Goal: Task Accomplishment & Management: Manage account settings

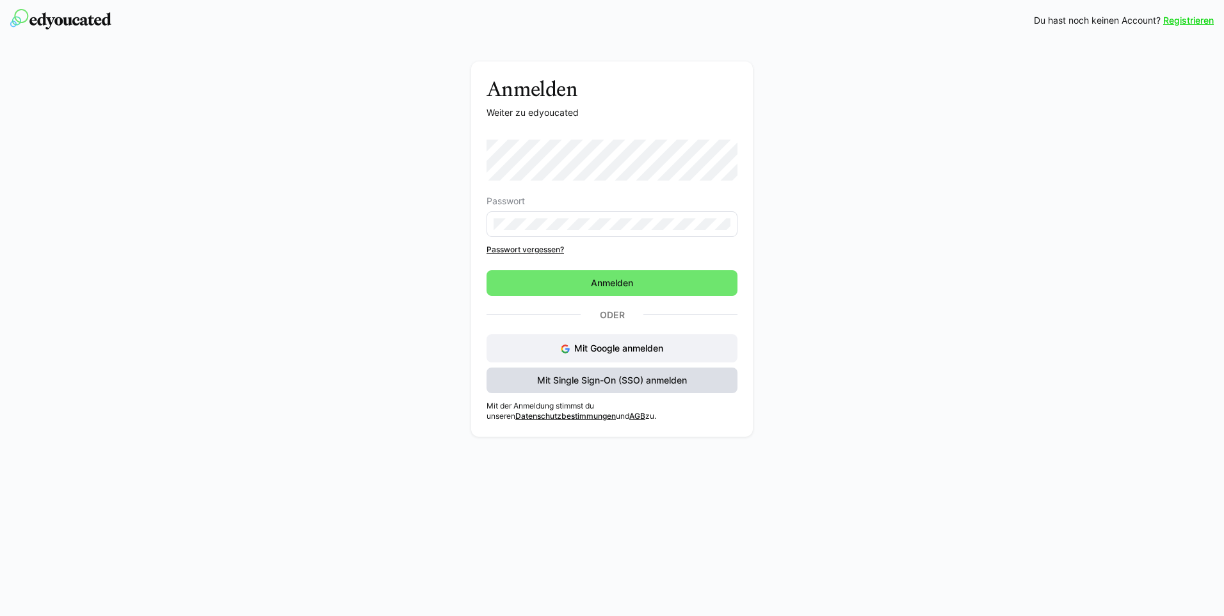
click at [607, 383] on span "Mit Single Sign-On (SSO) anmelden" at bounding box center [612, 380] width 154 height 13
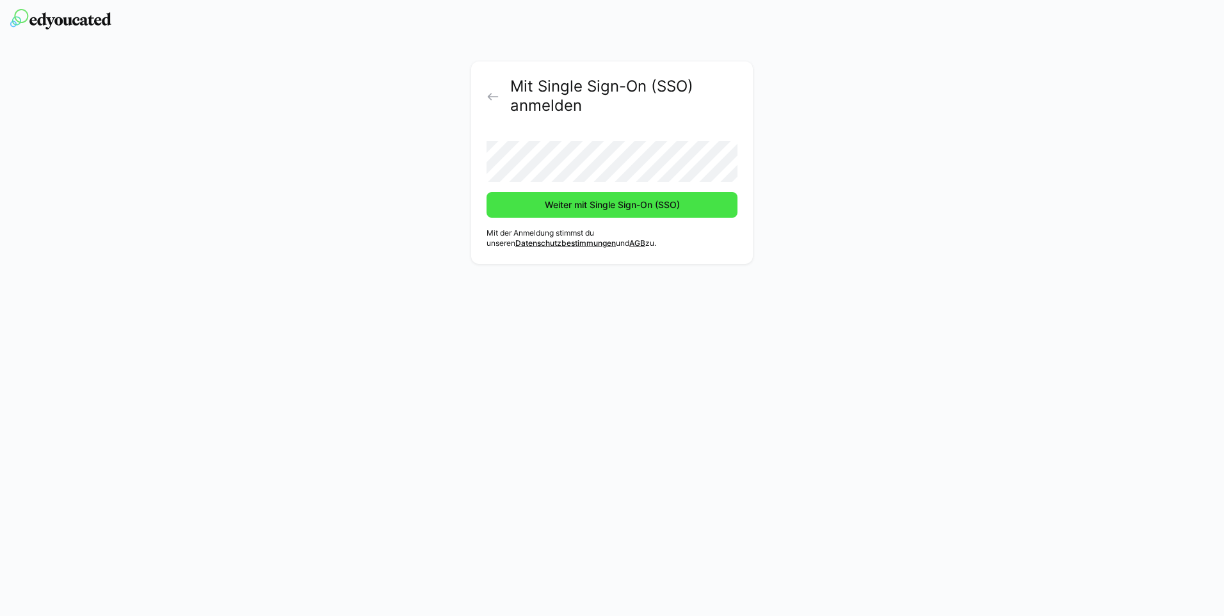
click at [586, 216] on span "Weiter mit Single Sign-On (SSO)" at bounding box center [611, 205] width 251 height 26
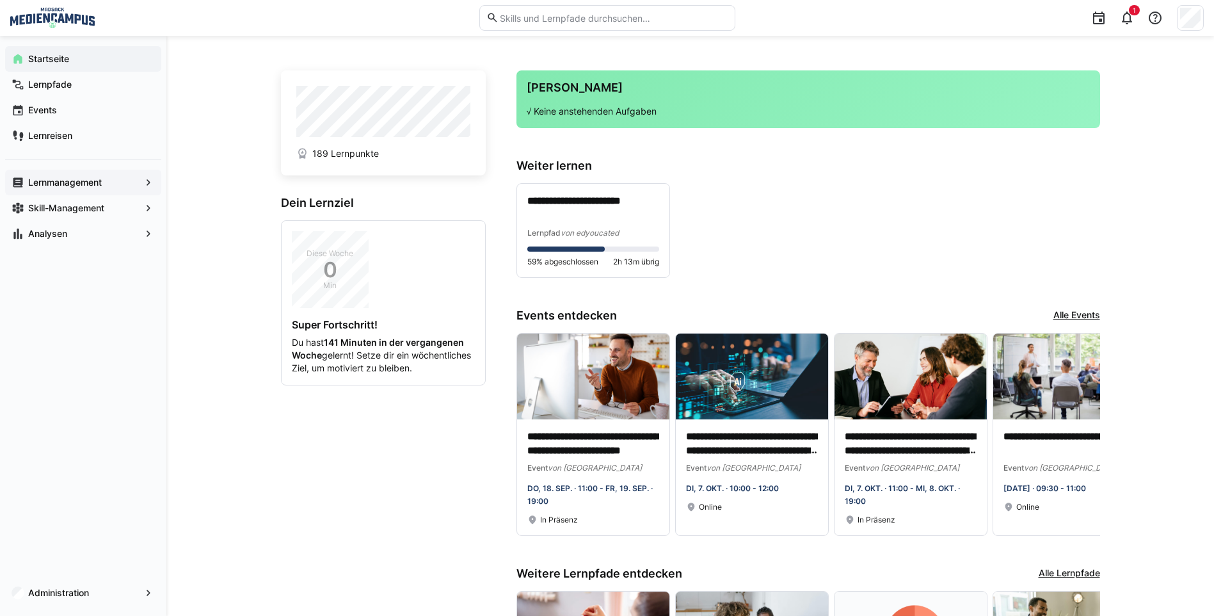
click at [98, 175] on div "Lernmanagement" at bounding box center [83, 183] width 156 height 26
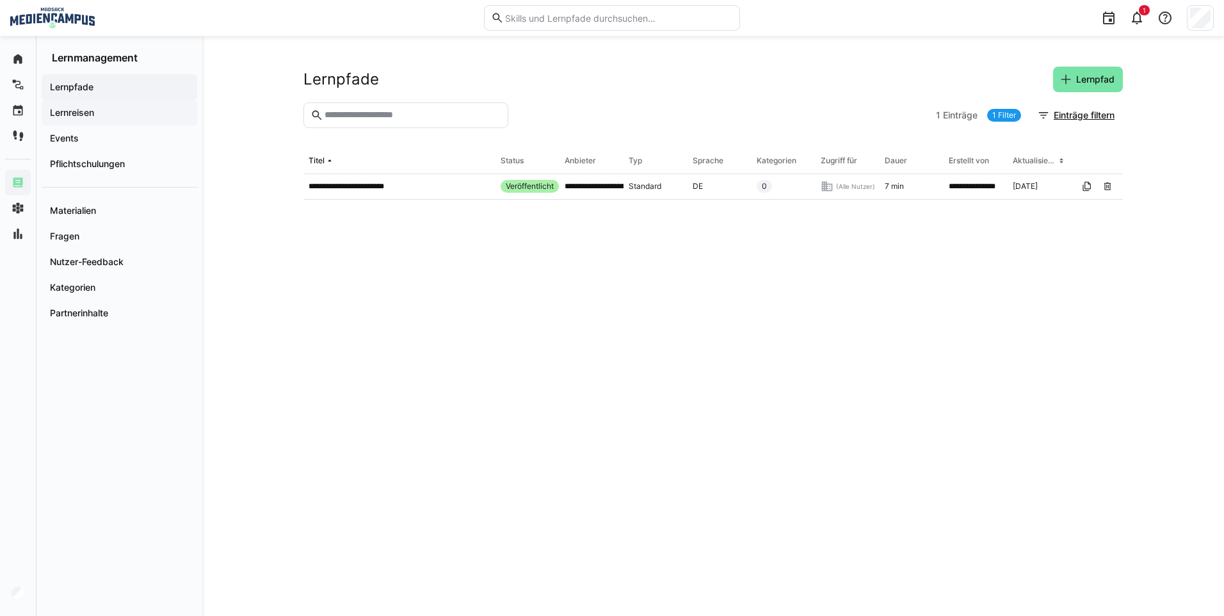
click at [144, 114] on span "Lernreisen" at bounding box center [119, 112] width 143 height 13
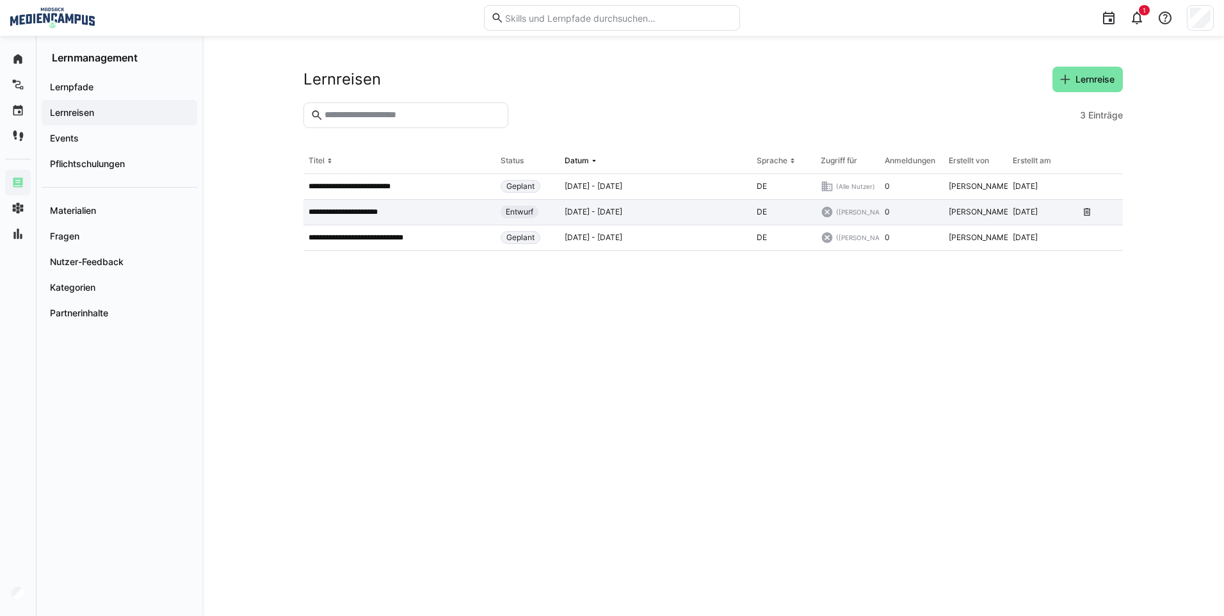
click at [430, 215] on app-table-first-column "**********" at bounding box center [400, 212] width 182 height 10
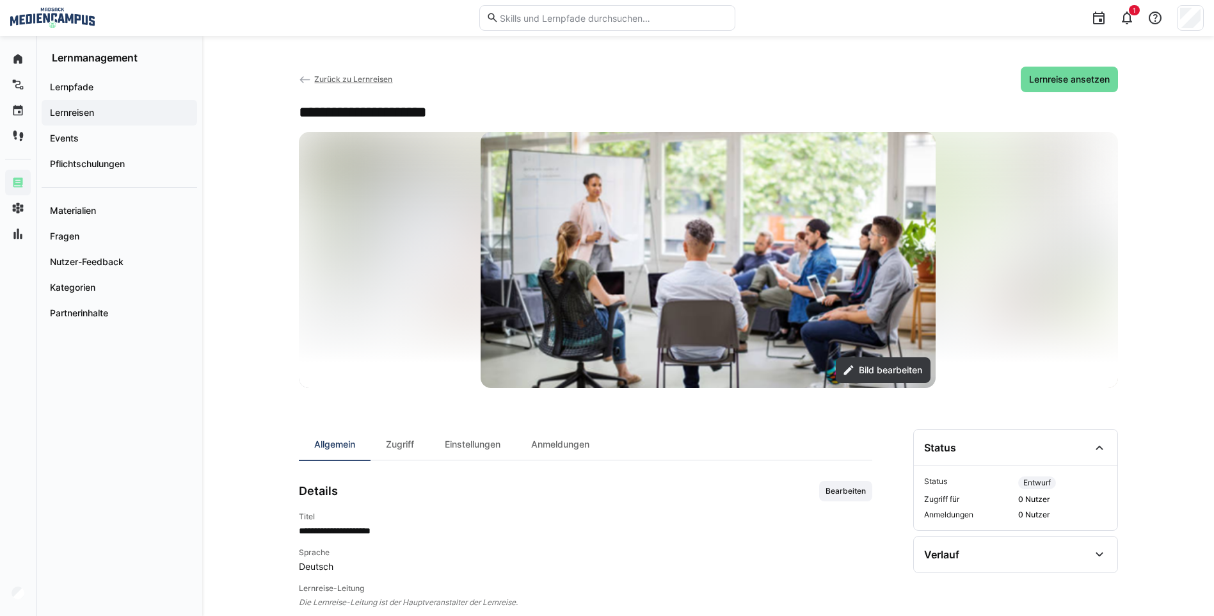
click at [1075, 82] on span "Lernreise ansetzen" at bounding box center [1069, 79] width 84 height 13
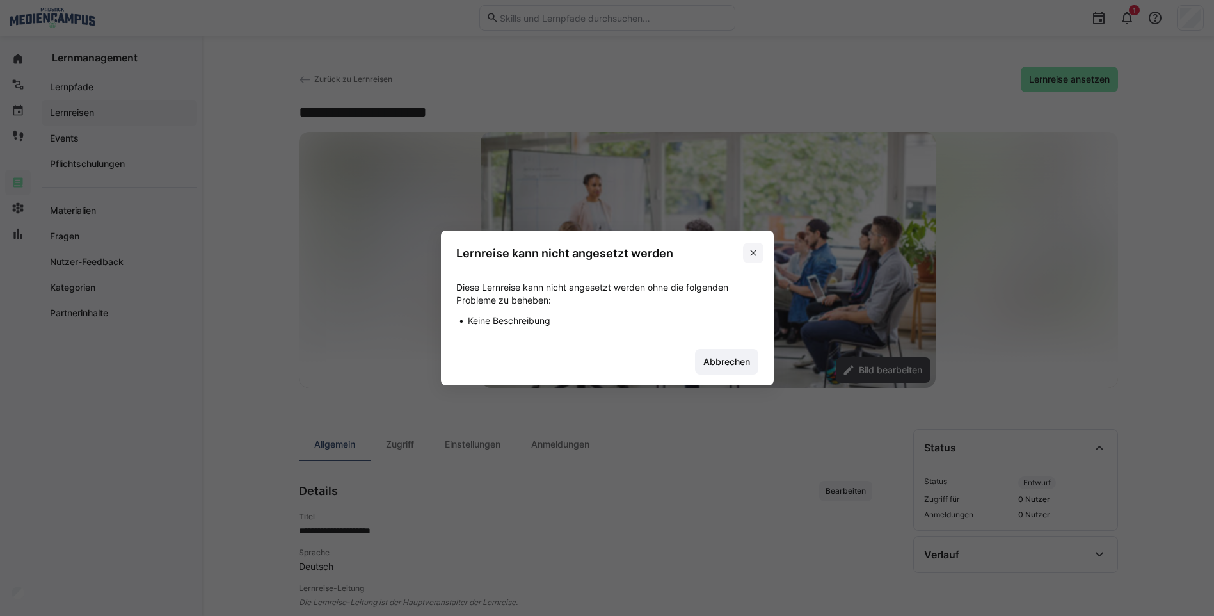
click at [764, 250] on span at bounding box center [753, 253] width 20 height 20
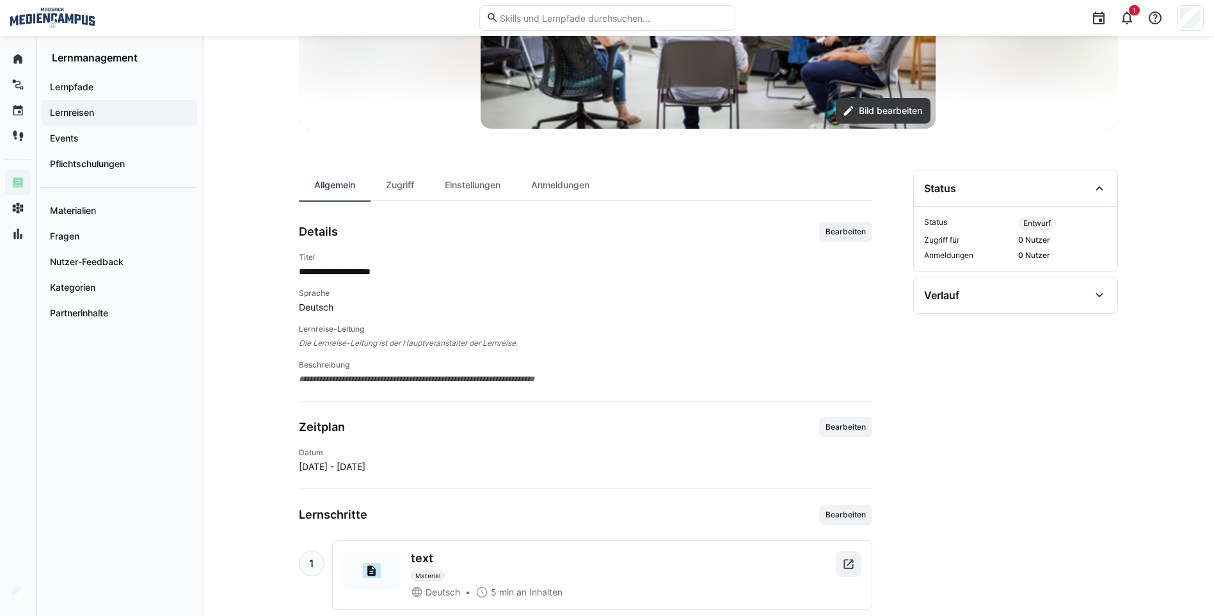
scroll to position [289, 0]
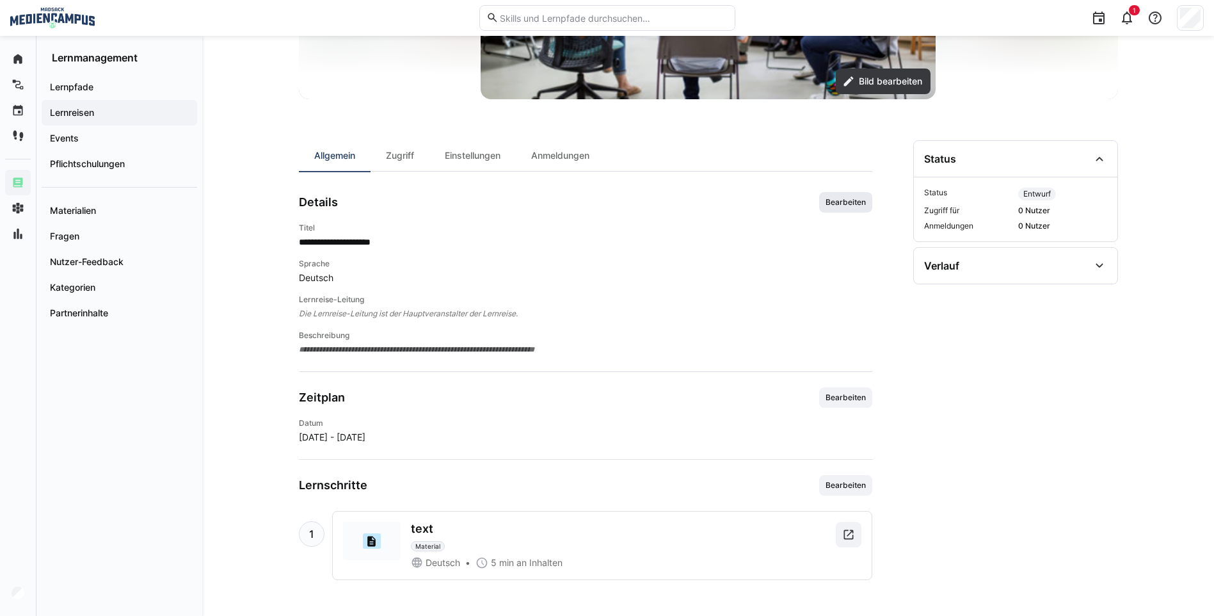
click at [840, 207] on span "Bearbeiten" at bounding box center [845, 202] width 53 height 20
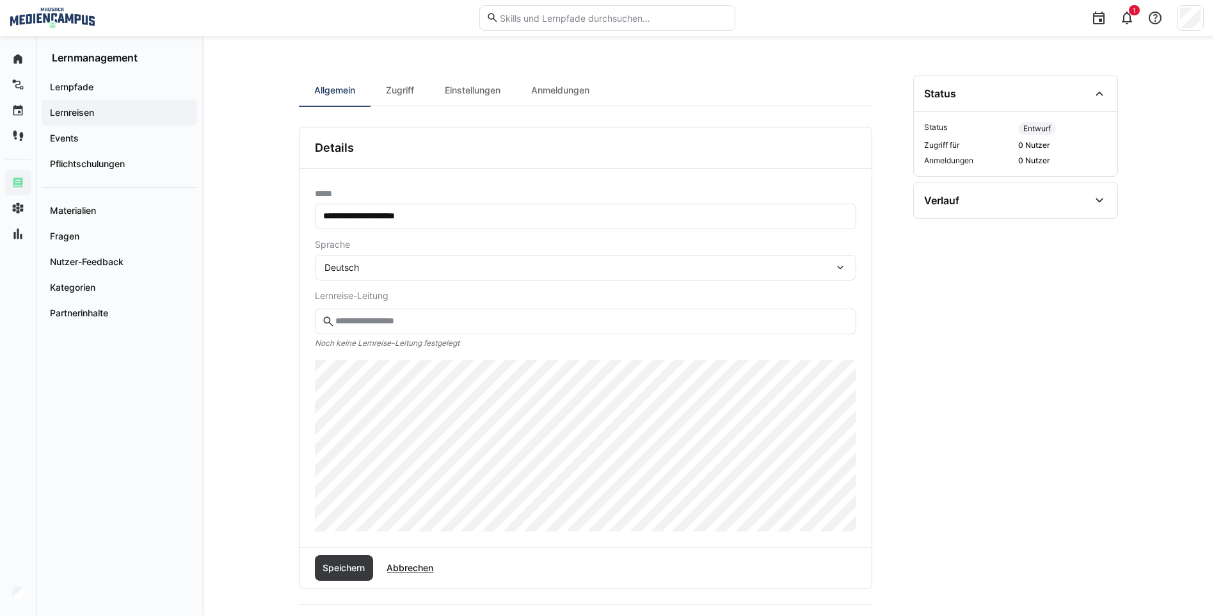
scroll to position [353, 0]
click at [345, 573] on span "Speichern" at bounding box center [344, 569] width 46 height 13
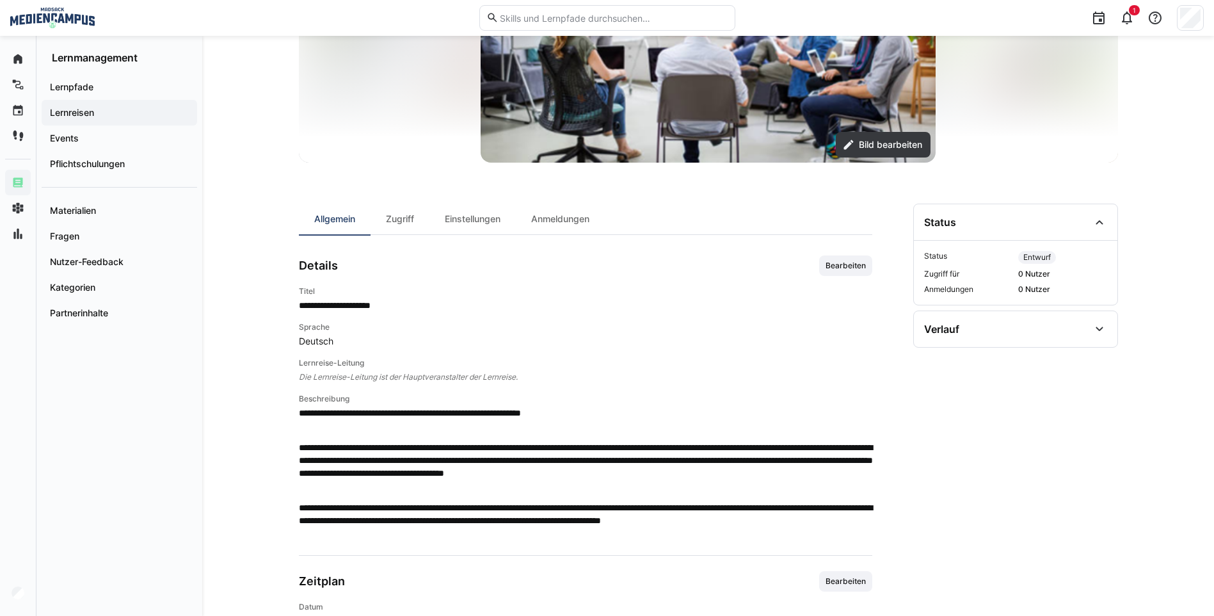
scroll to position [225, 0]
click at [844, 277] on div "**********" at bounding box center [586, 398] width 574 height 284
click at [844, 271] on span "Bearbeiten" at bounding box center [845, 266] width 43 height 10
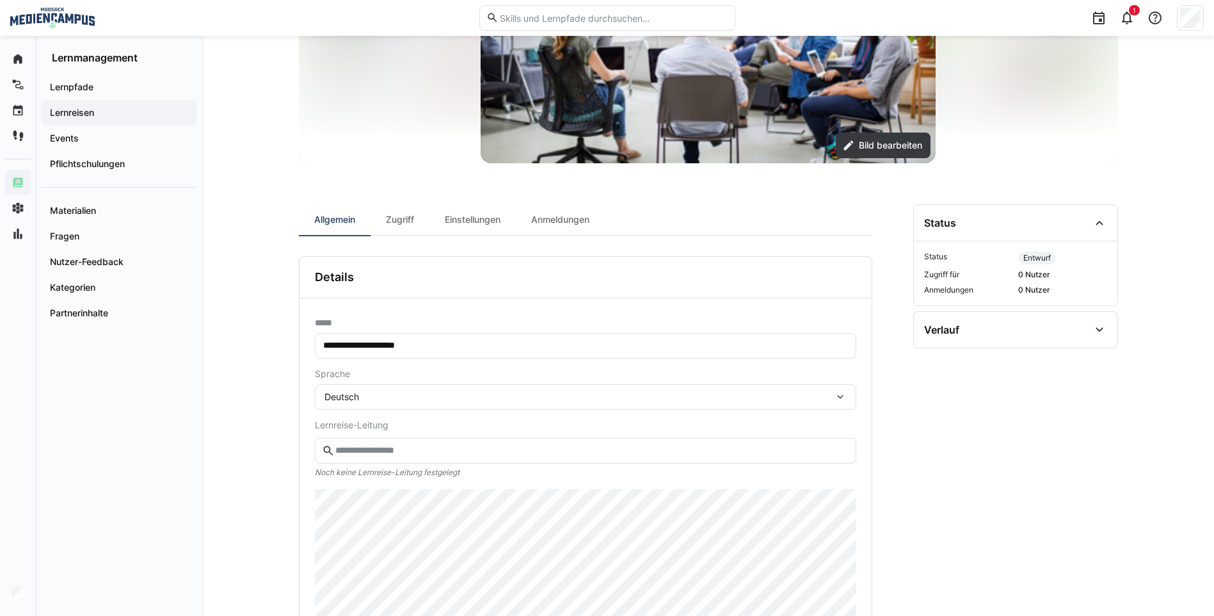
click at [287, 546] on div "**********" at bounding box center [708, 394] width 1012 height 1167
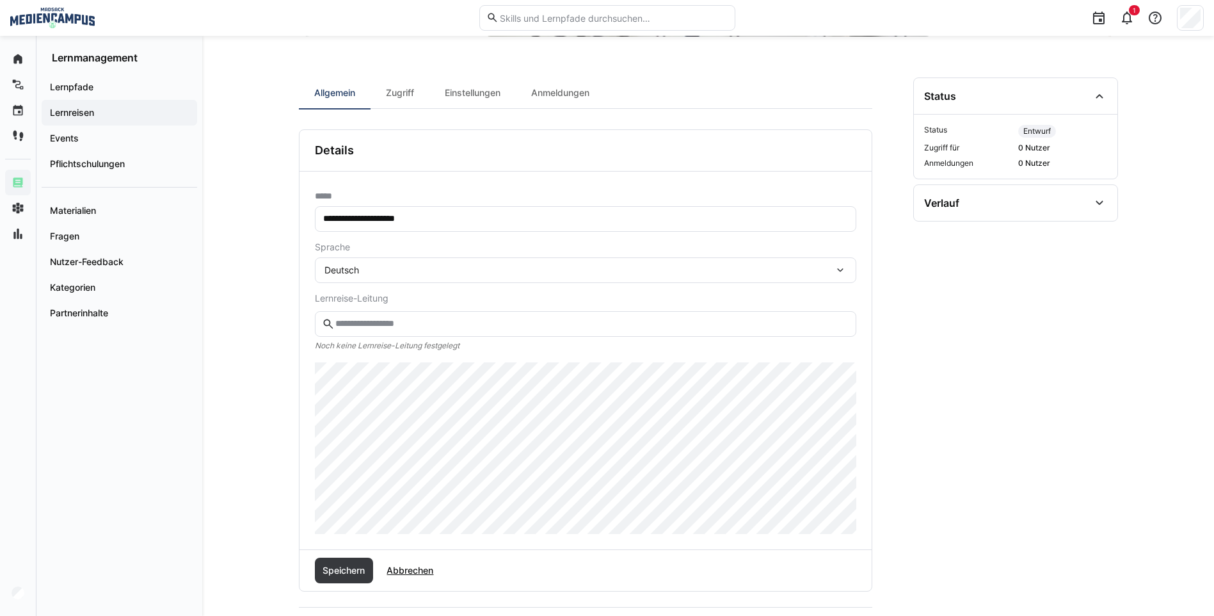
scroll to position [545, 0]
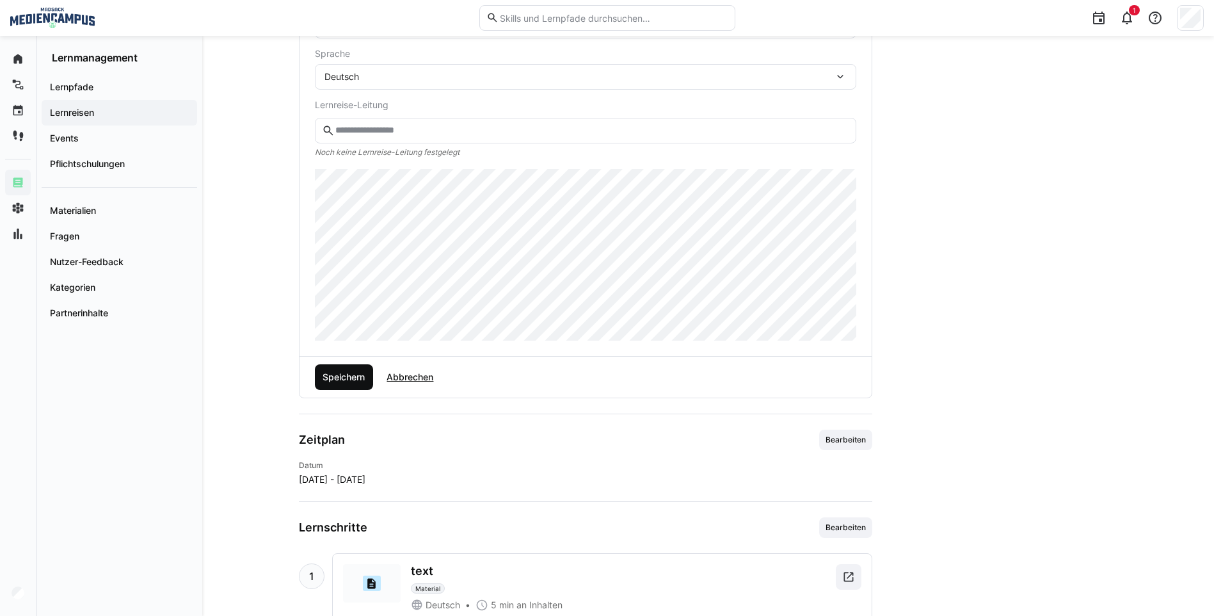
click at [352, 379] on span "Speichern" at bounding box center [344, 377] width 46 height 13
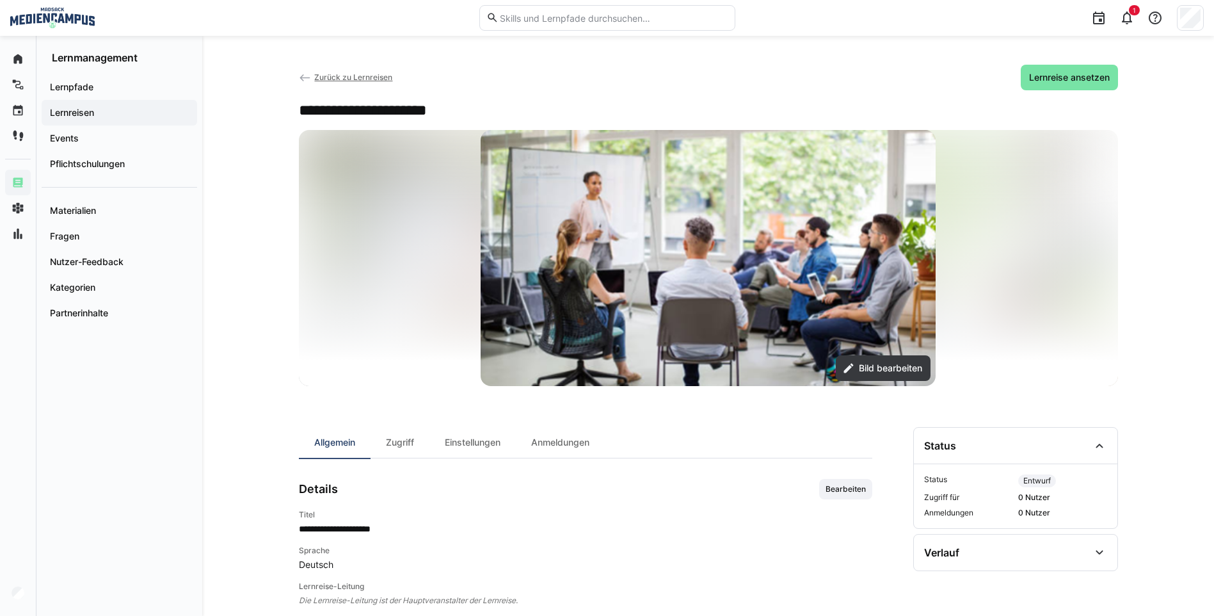
scroll to position [0, 0]
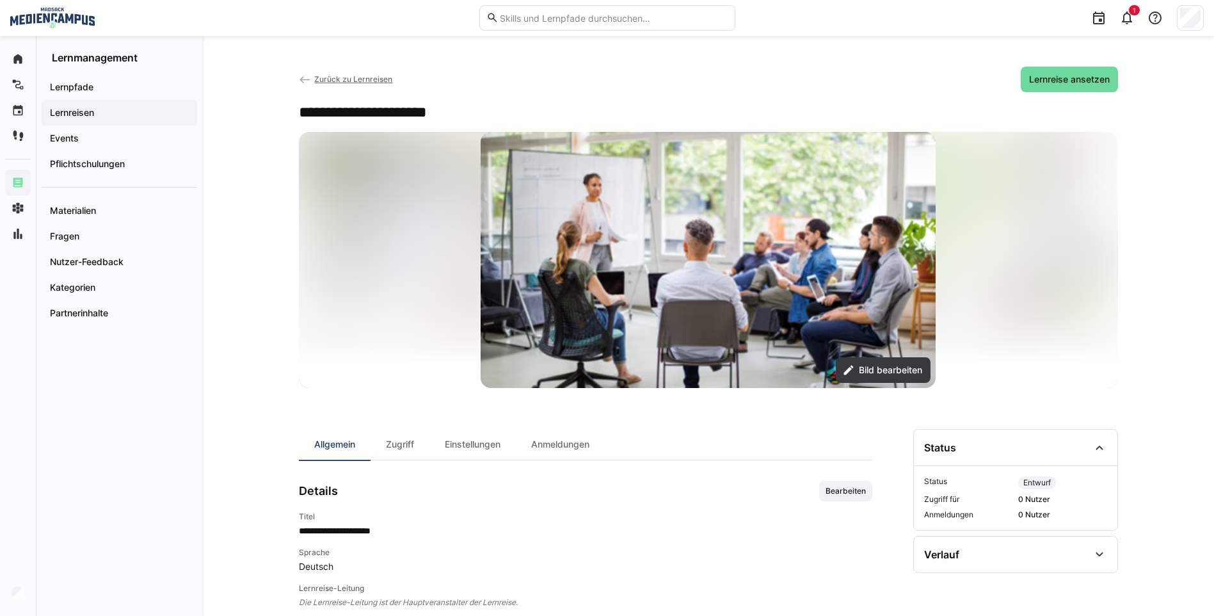
click at [1073, 77] on span "Lernreise ansetzen" at bounding box center [1069, 79] width 84 height 13
click at [0, 0] on app-navigation-label "Lernpfade" at bounding box center [0, 0] width 0 height 0
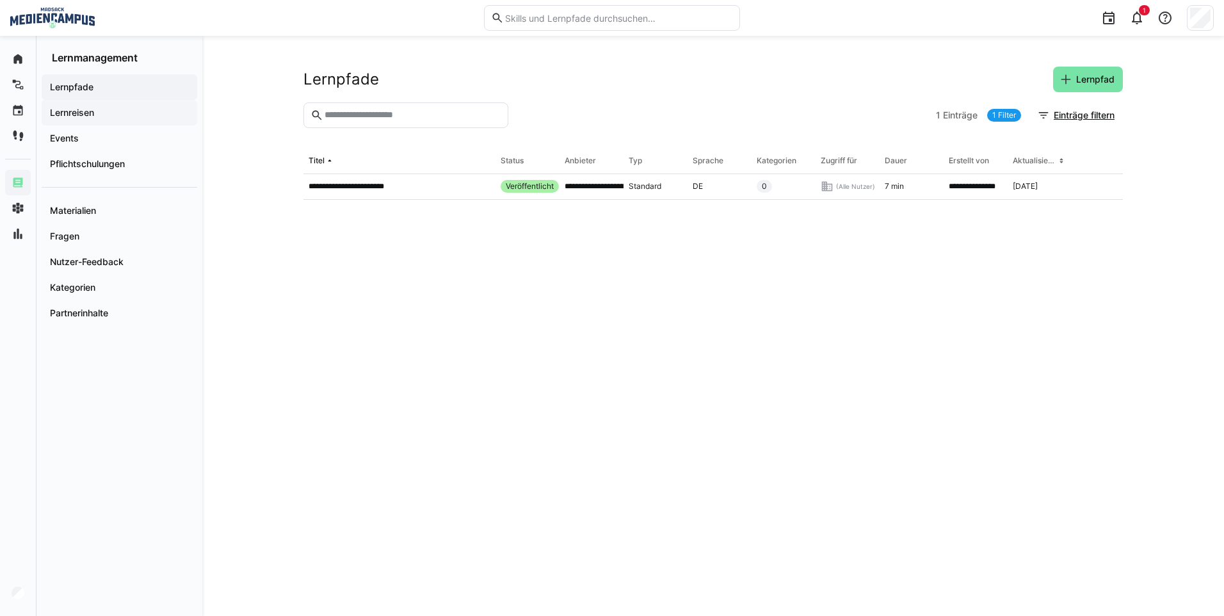
click at [0, 0] on app-navigation-label "Lernreisen" at bounding box center [0, 0] width 0 height 0
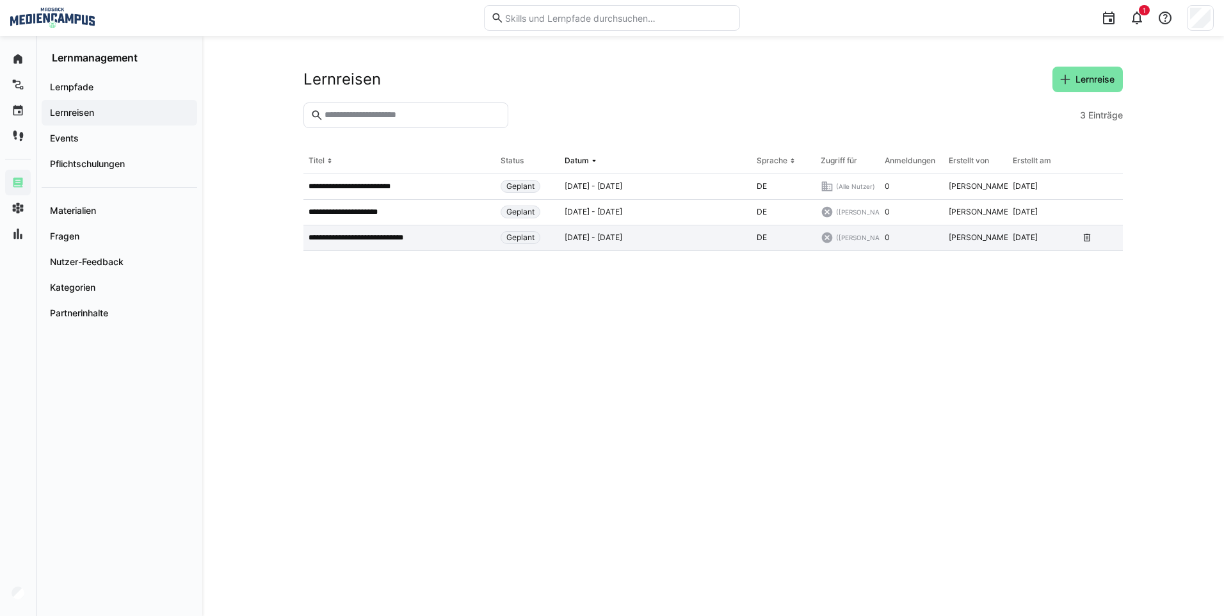
click at [468, 235] on app-table-first-column "**********" at bounding box center [400, 237] width 182 height 10
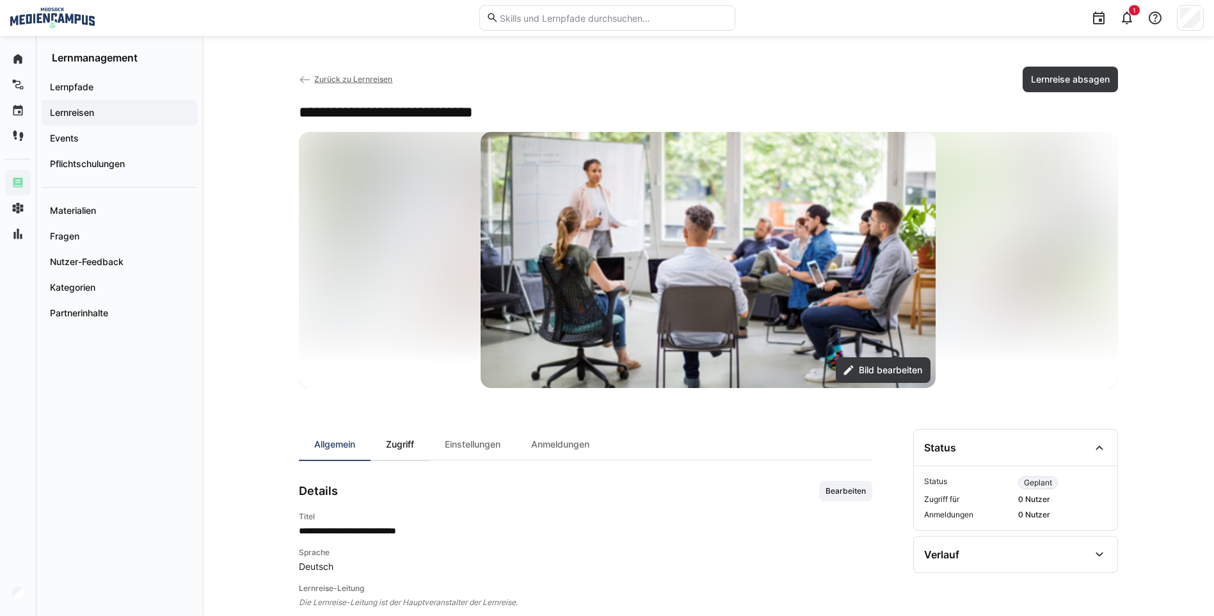
click at [390, 453] on div "Zugriff" at bounding box center [400, 444] width 59 height 31
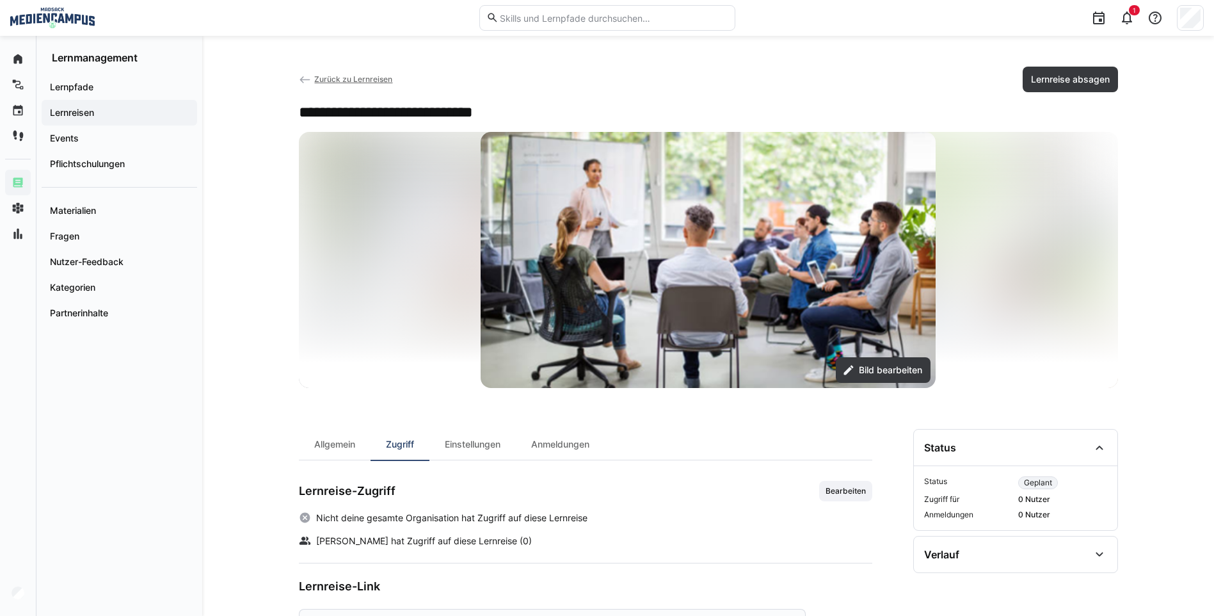
scroll to position [56, 0]
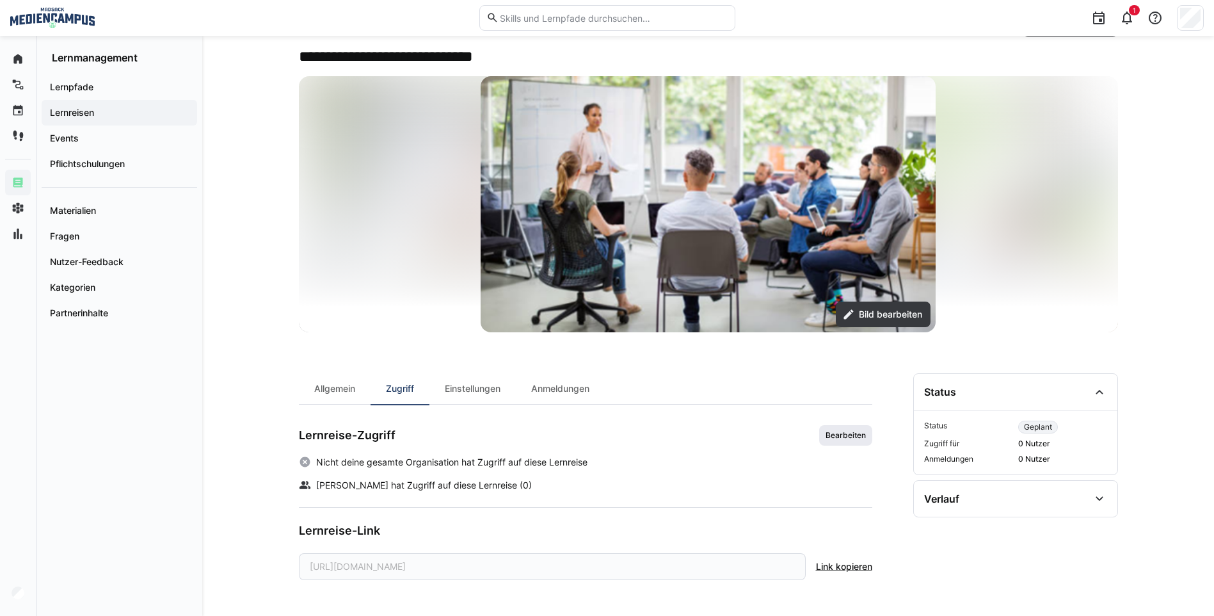
click at [856, 435] on span "Bearbeiten" at bounding box center [845, 435] width 43 height 10
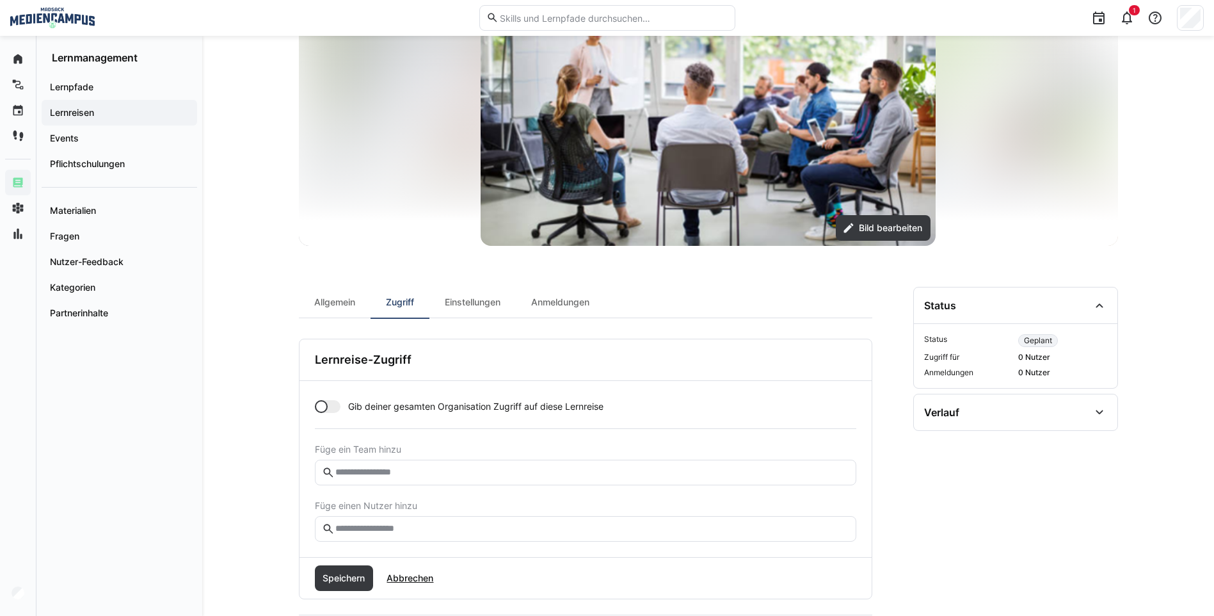
scroll to position [250, 0]
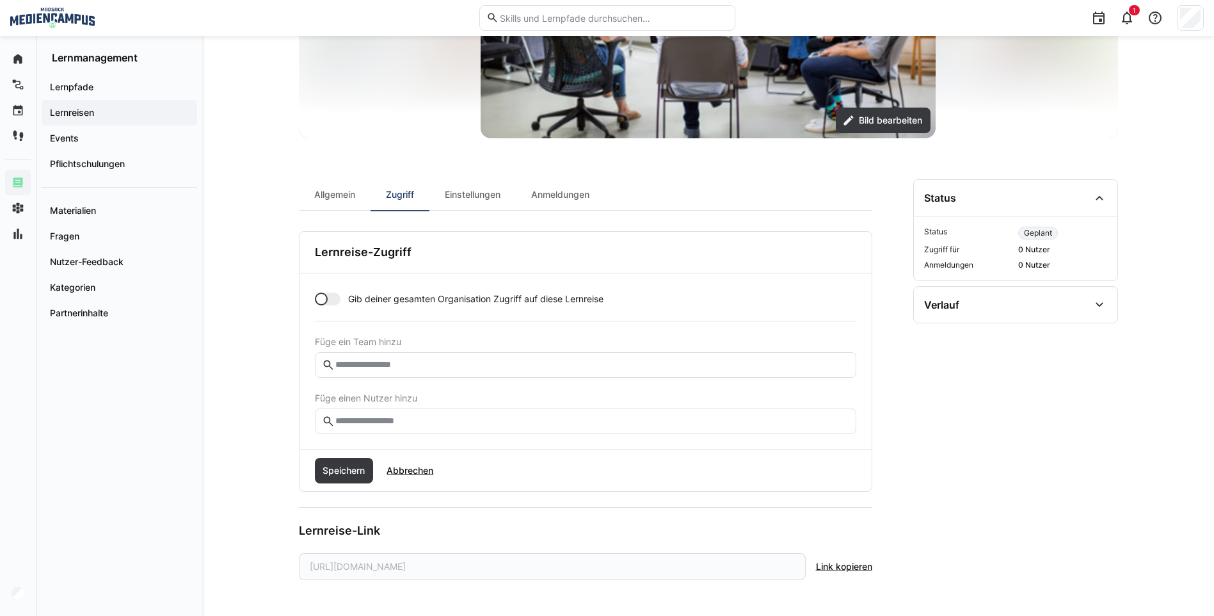
click at [309, 301] on div "Gib deiner gesamten Organisation Zugriff auf diese Lernreise Füge ein Team hinz…" at bounding box center [586, 361] width 572 height 176
click at [332, 297] on div at bounding box center [328, 299] width 26 height 13
click at [353, 474] on span "Speichern" at bounding box center [344, 470] width 46 height 13
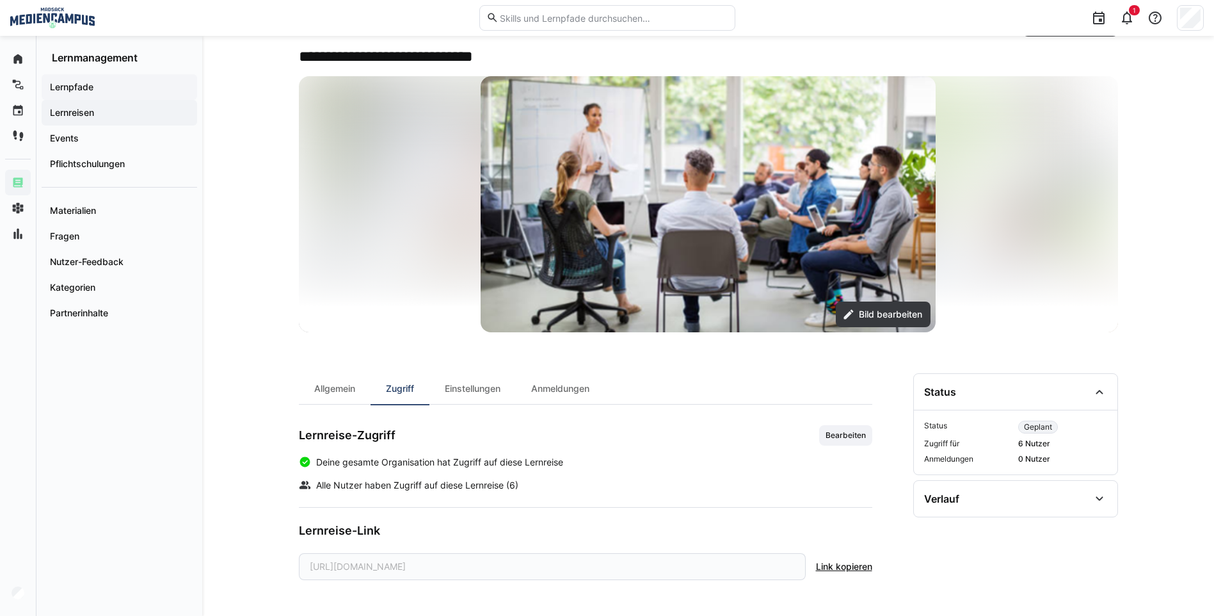
click at [139, 90] on span "Lernpfade" at bounding box center [119, 87] width 143 height 13
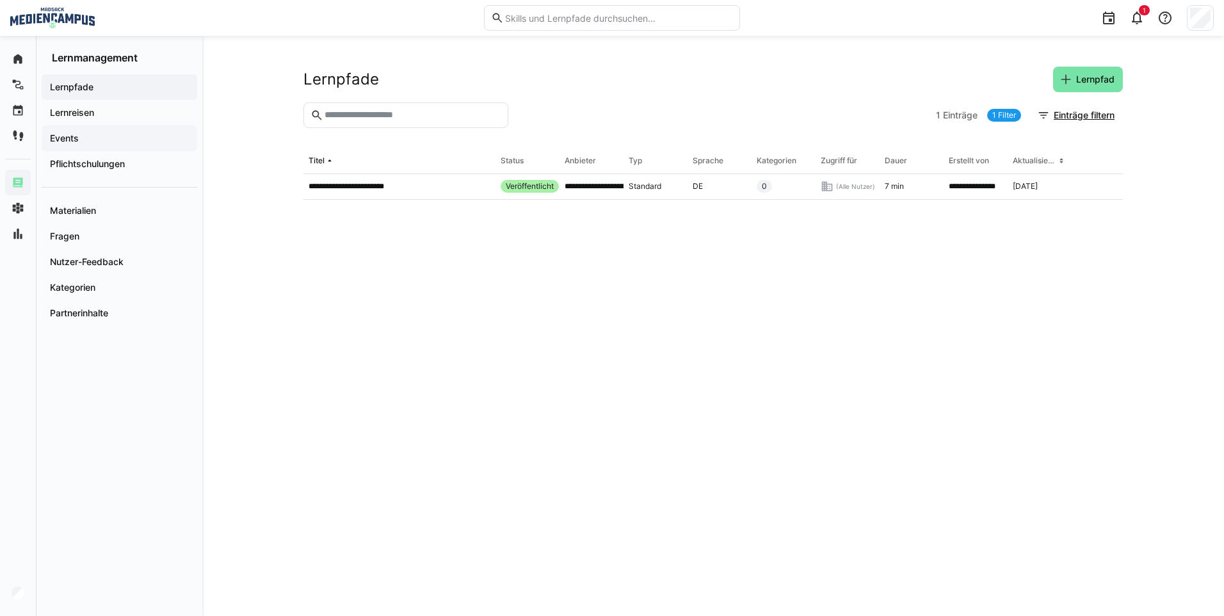
click at [145, 131] on div "Events" at bounding box center [120, 138] width 156 height 26
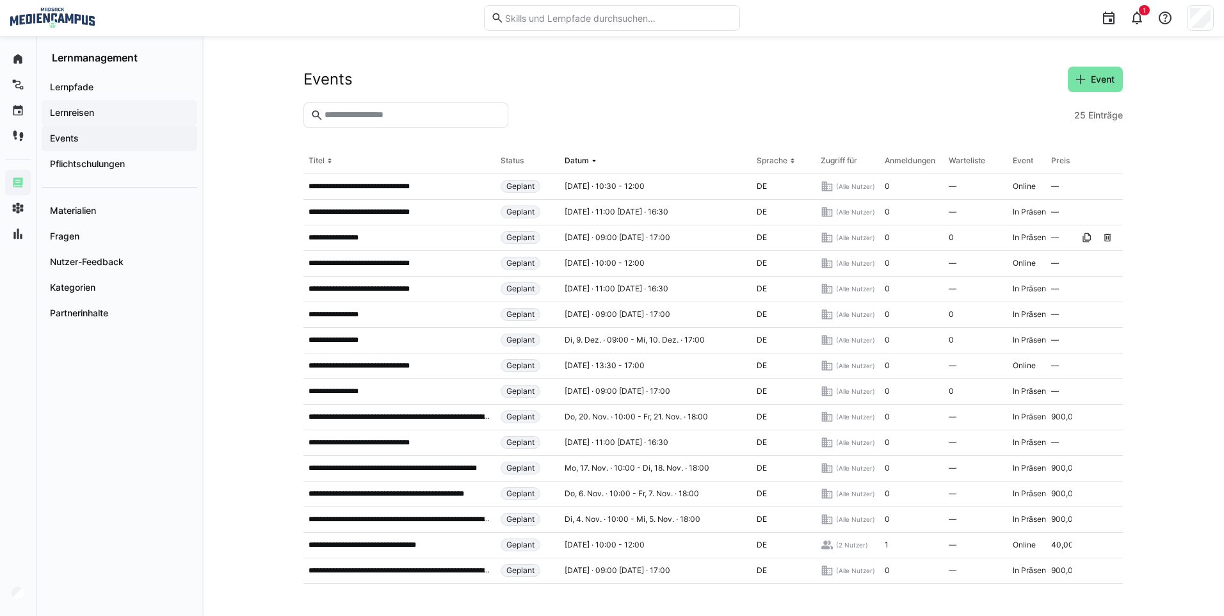
click at [131, 118] on span "Lernreisen" at bounding box center [119, 112] width 143 height 13
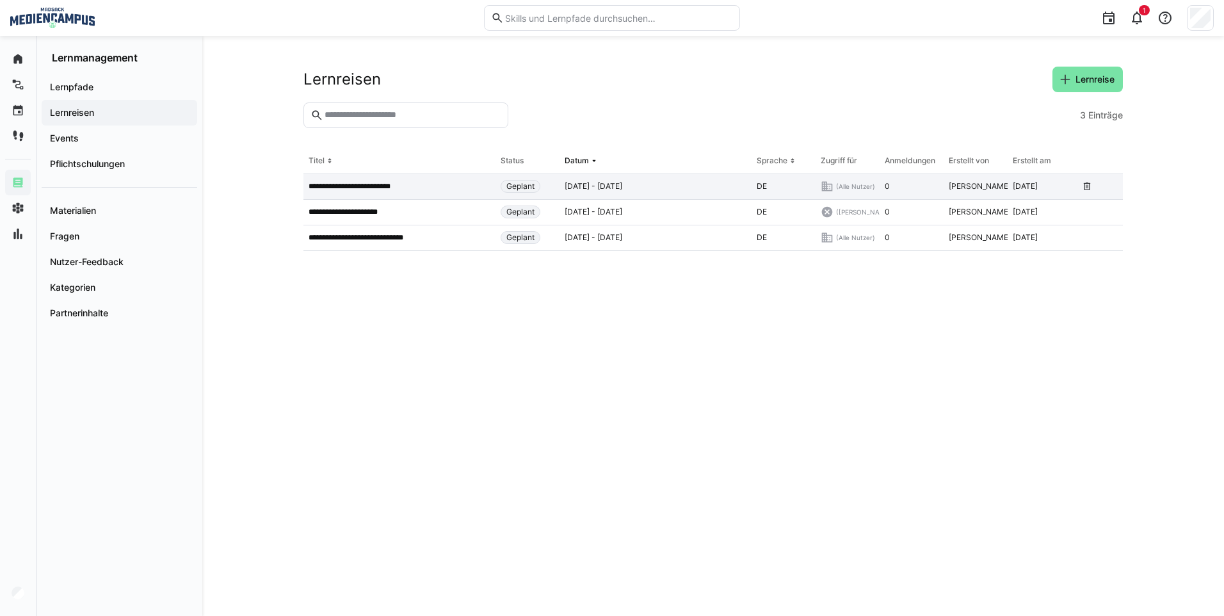
click at [608, 188] on span "Mo, 24. Nov. - Di, 3. Mär. 2026" at bounding box center [594, 186] width 58 height 10
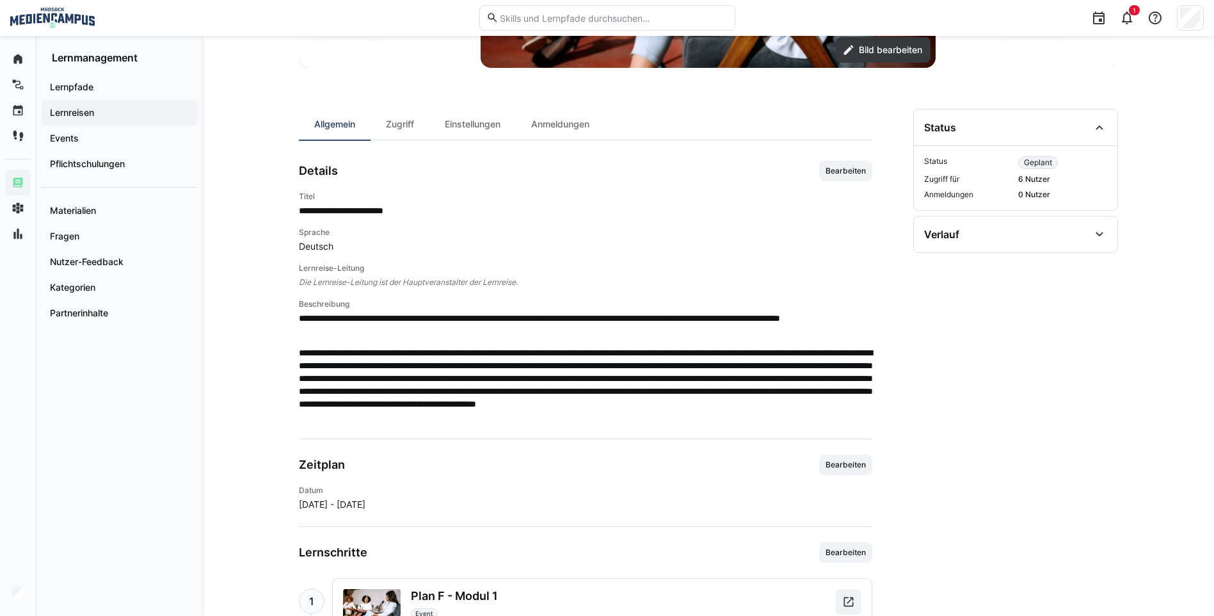
scroll to position [384, 0]
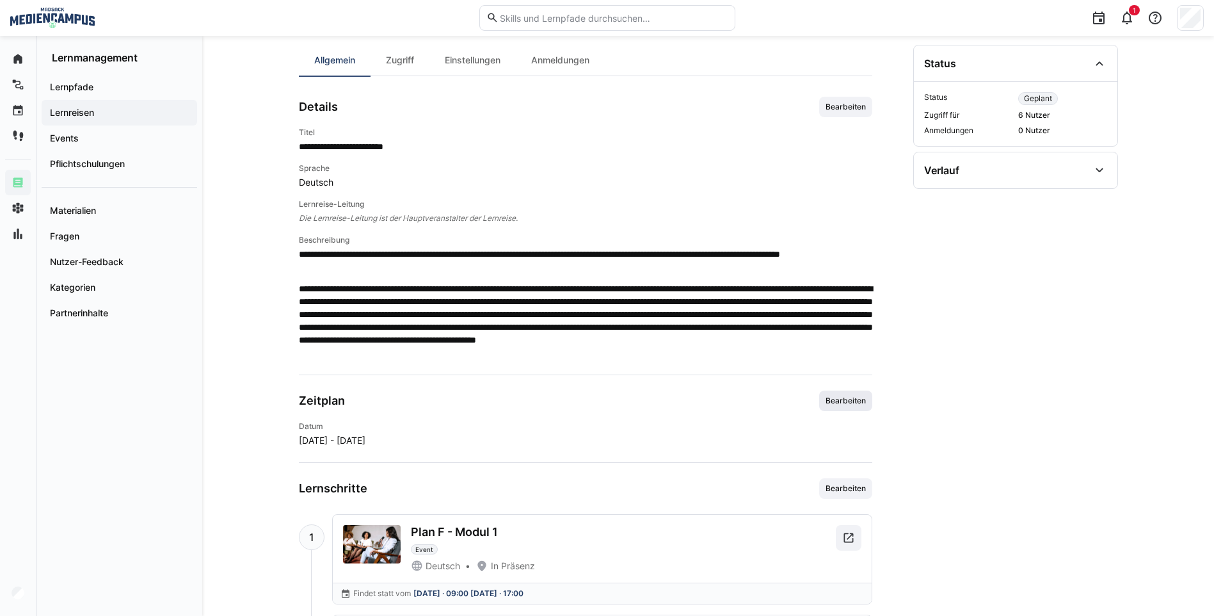
click at [837, 403] on span "Bearbeiten" at bounding box center [845, 401] width 43 height 10
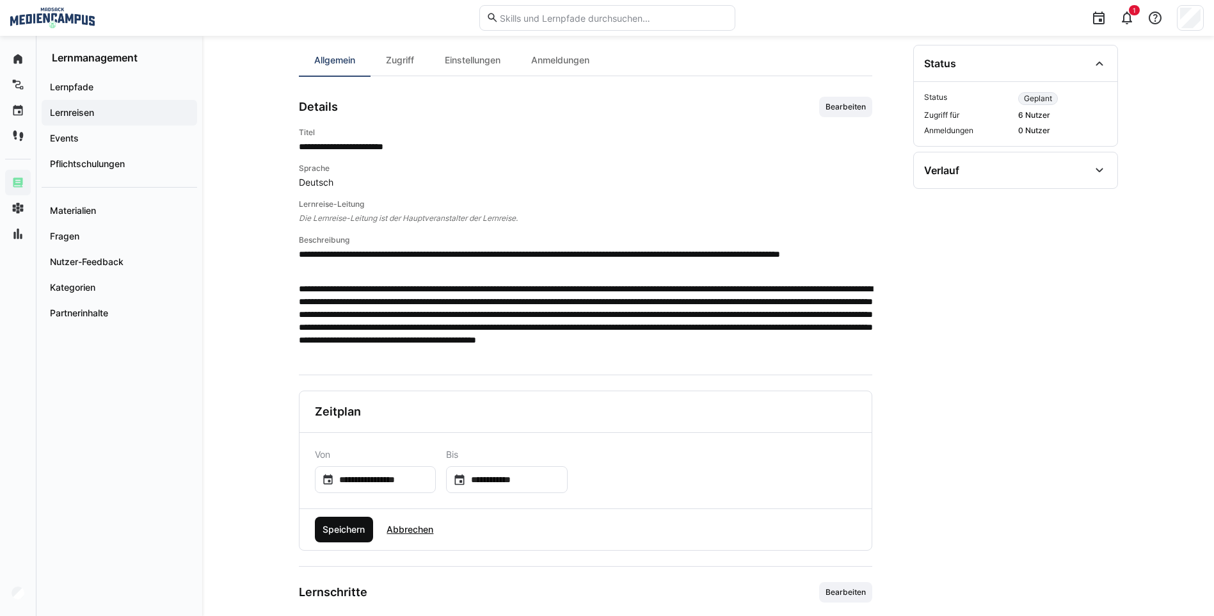
click at [367, 532] on span "Speichern" at bounding box center [344, 529] width 46 height 13
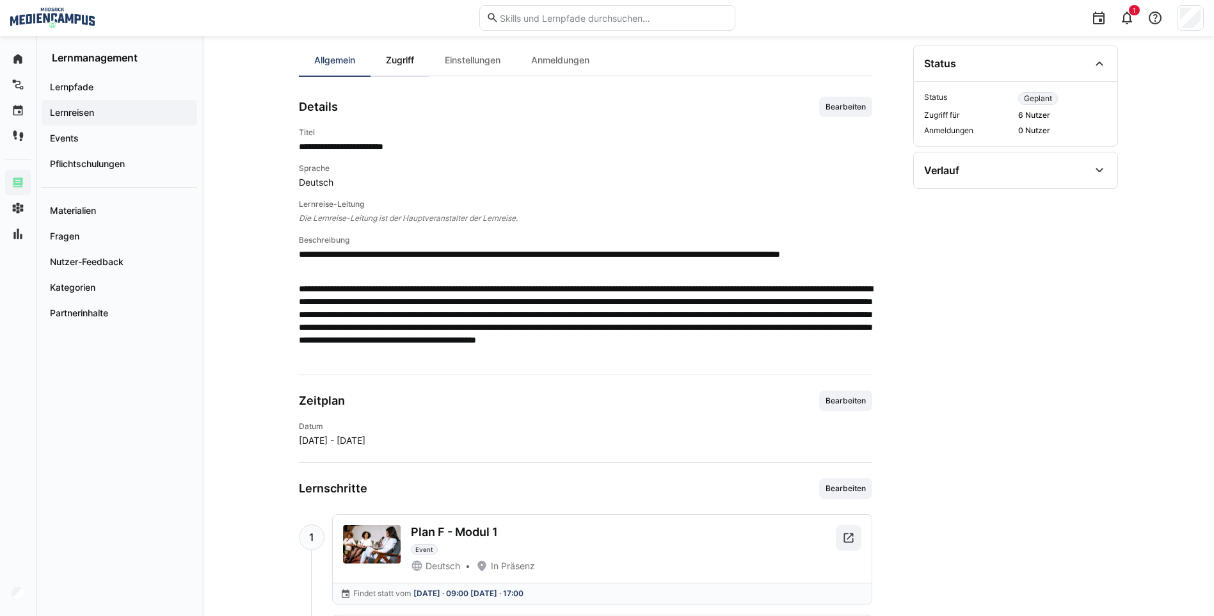
click at [423, 71] on div "Zugriff" at bounding box center [400, 60] width 59 height 31
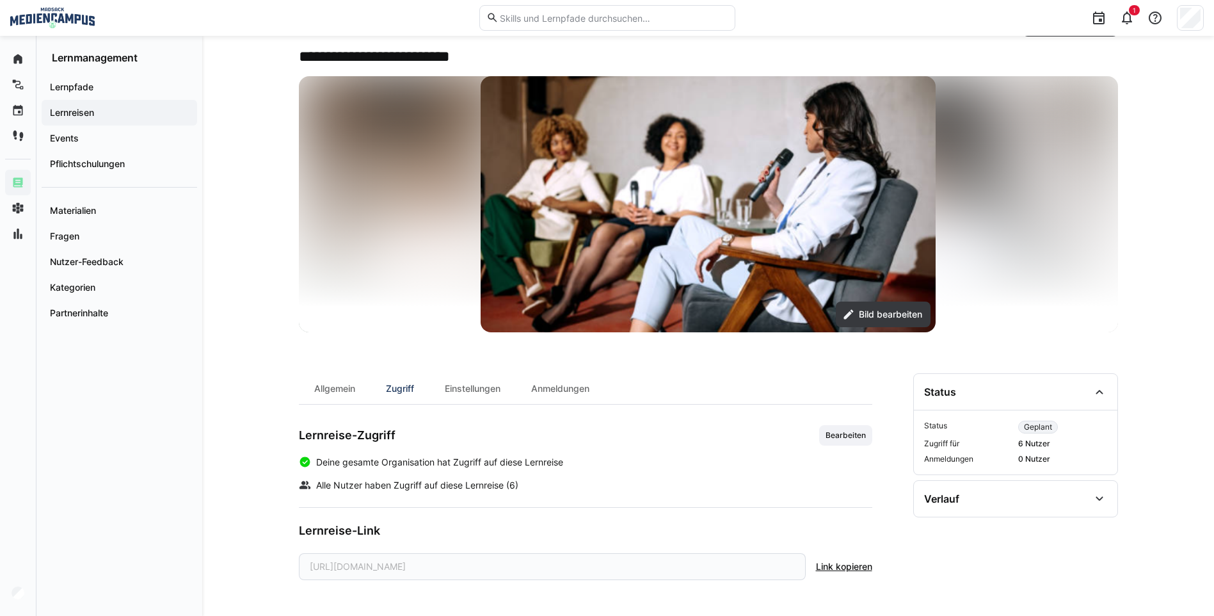
scroll to position [56, 0]
click at [841, 445] on span "Bearbeiten" at bounding box center [845, 435] width 53 height 20
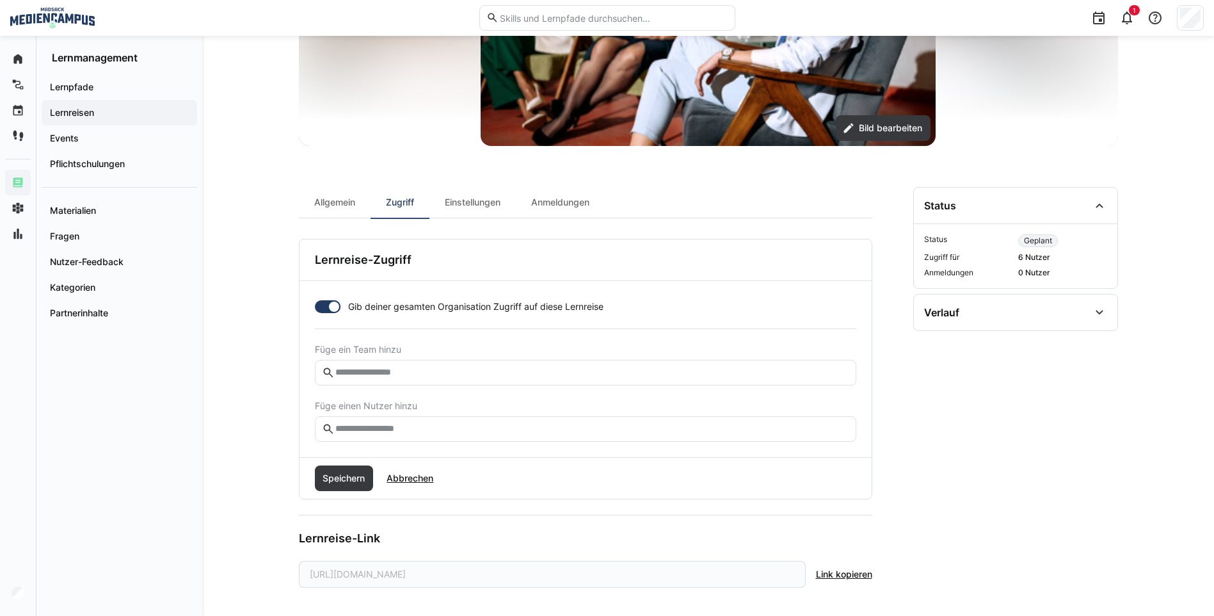
scroll to position [248, 0]
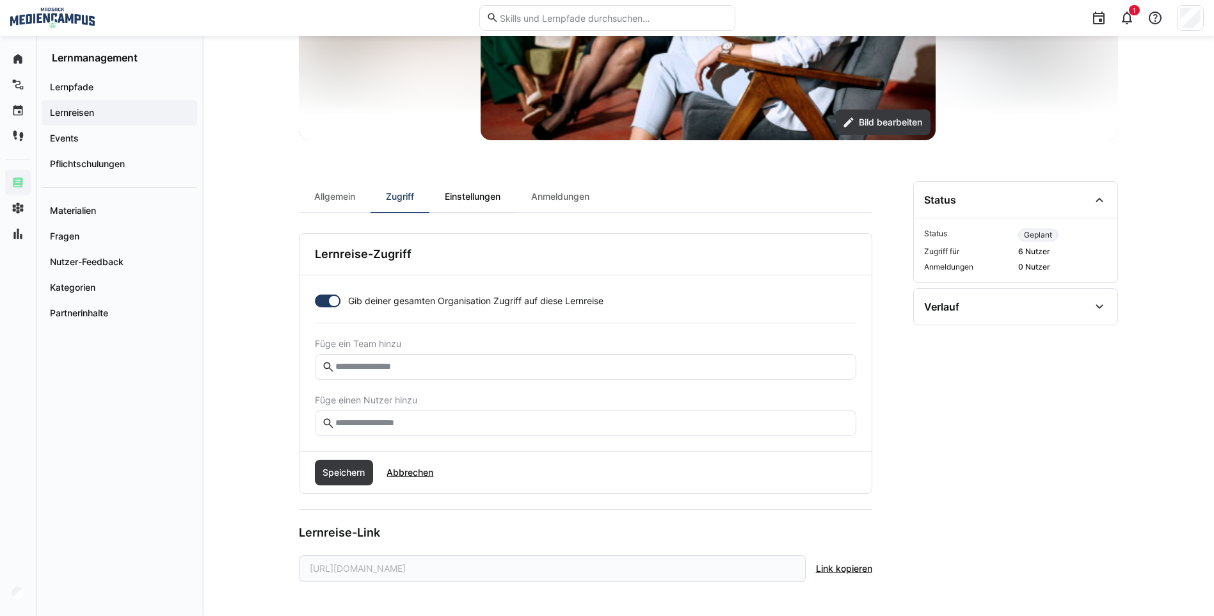
click at [513, 201] on div "Einstellungen" at bounding box center [472, 196] width 86 height 31
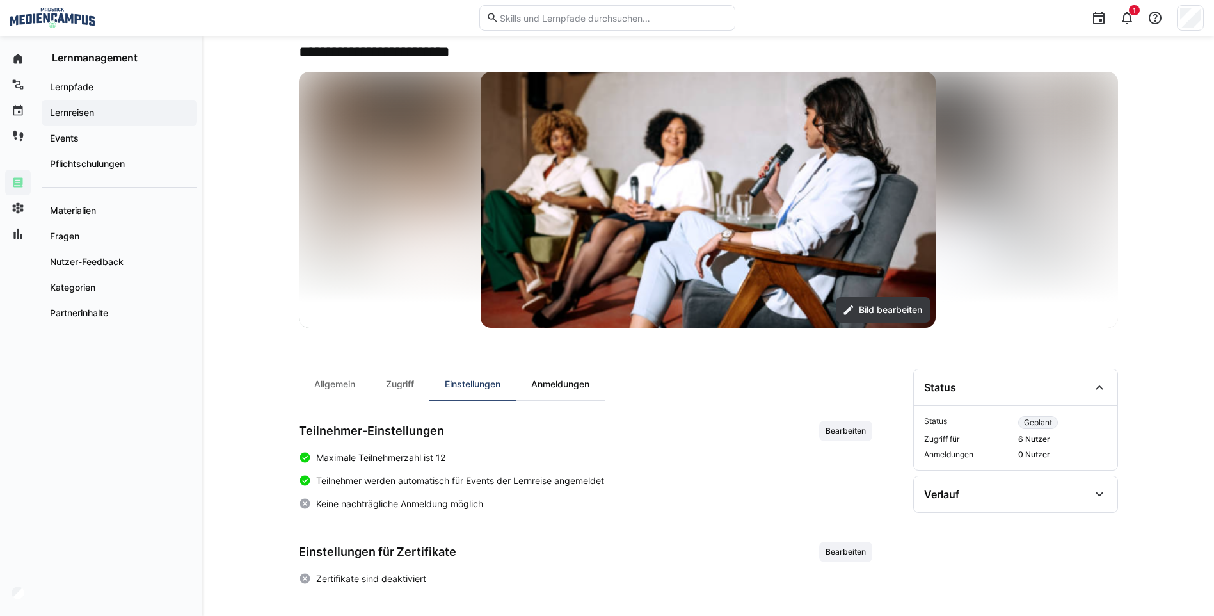
click at [571, 389] on div "Anmeldungen" at bounding box center [560, 384] width 89 height 31
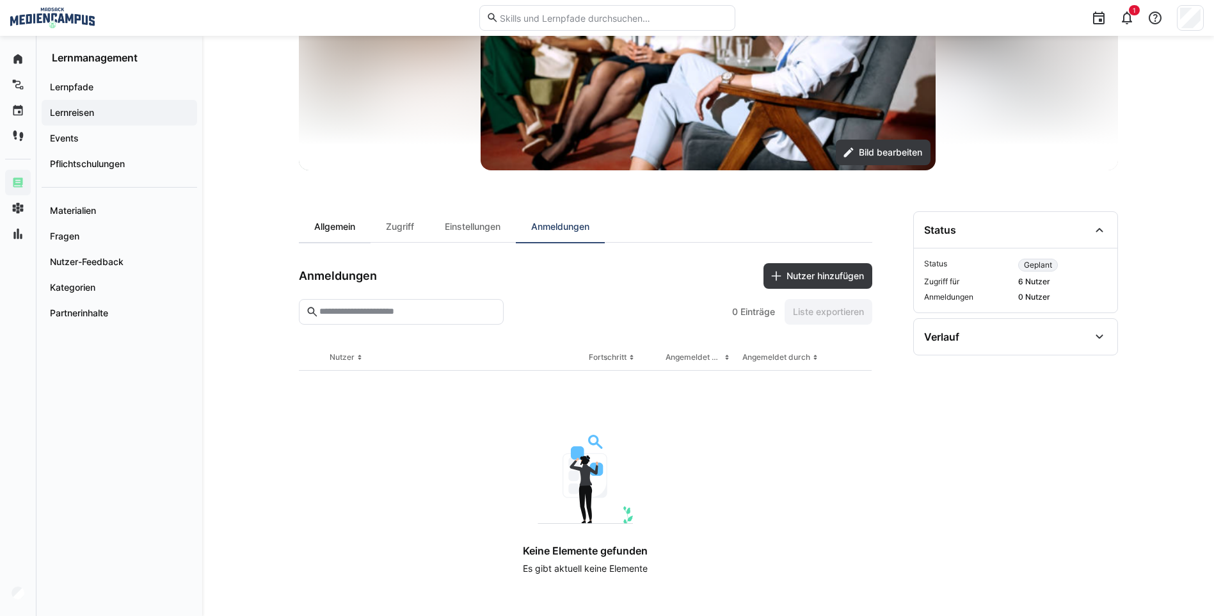
click at [353, 223] on div "Allgemein" at bounding box center [335, 226] width 72 height 31
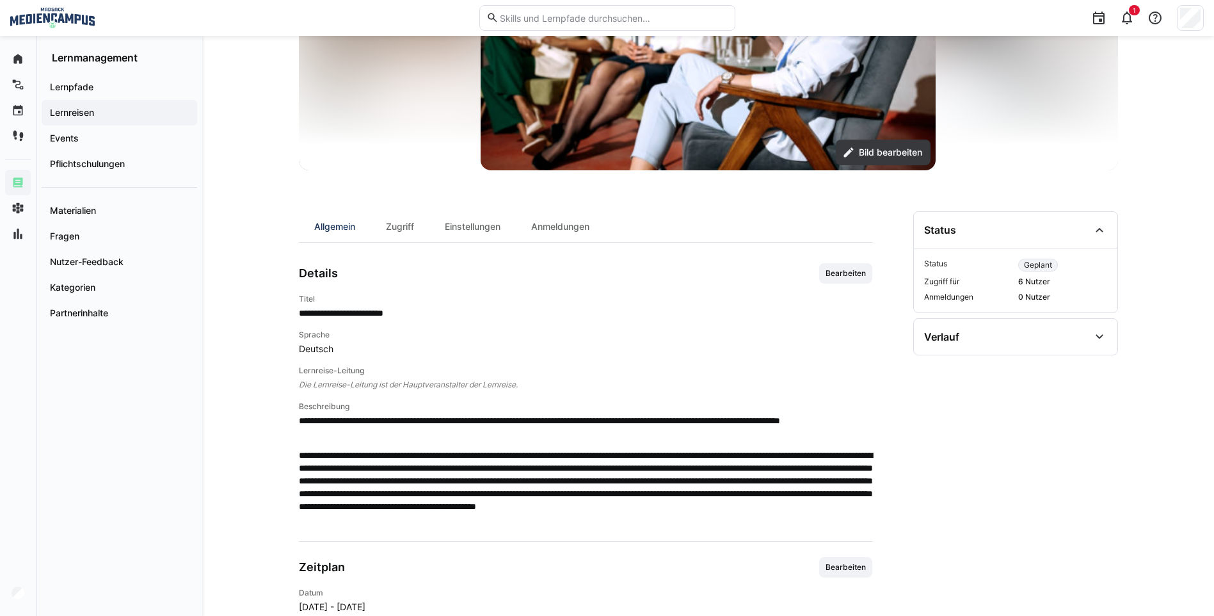
scroll to position [248, 0]
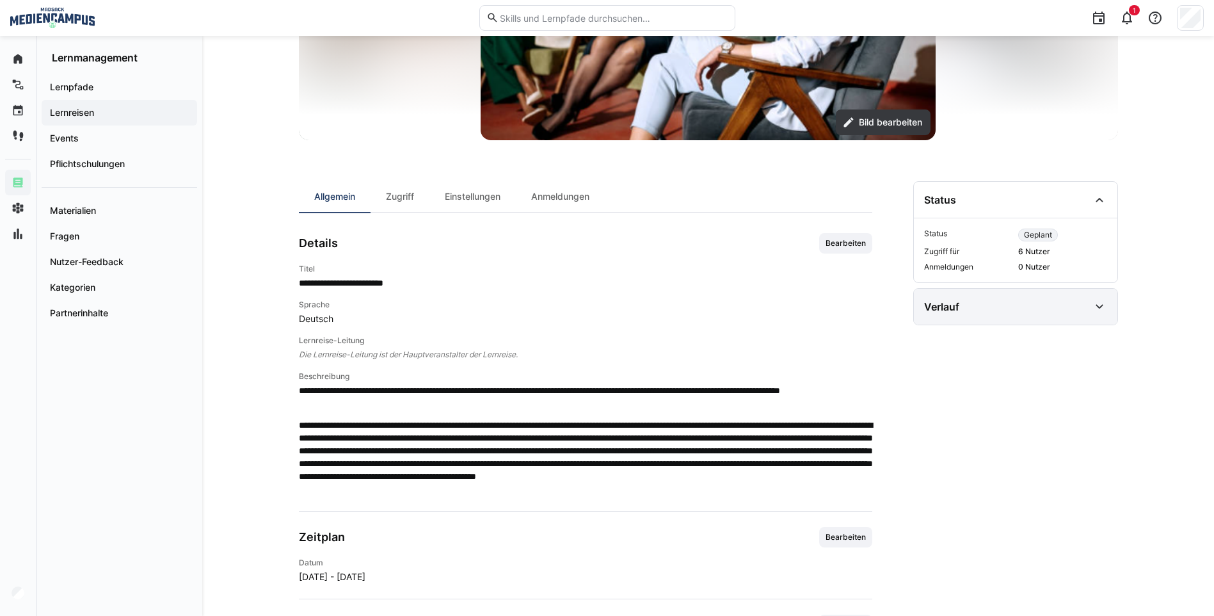
click at [1034, 296] on div "Verlauf" at bounding box center [1016, 307] width 204 height 36
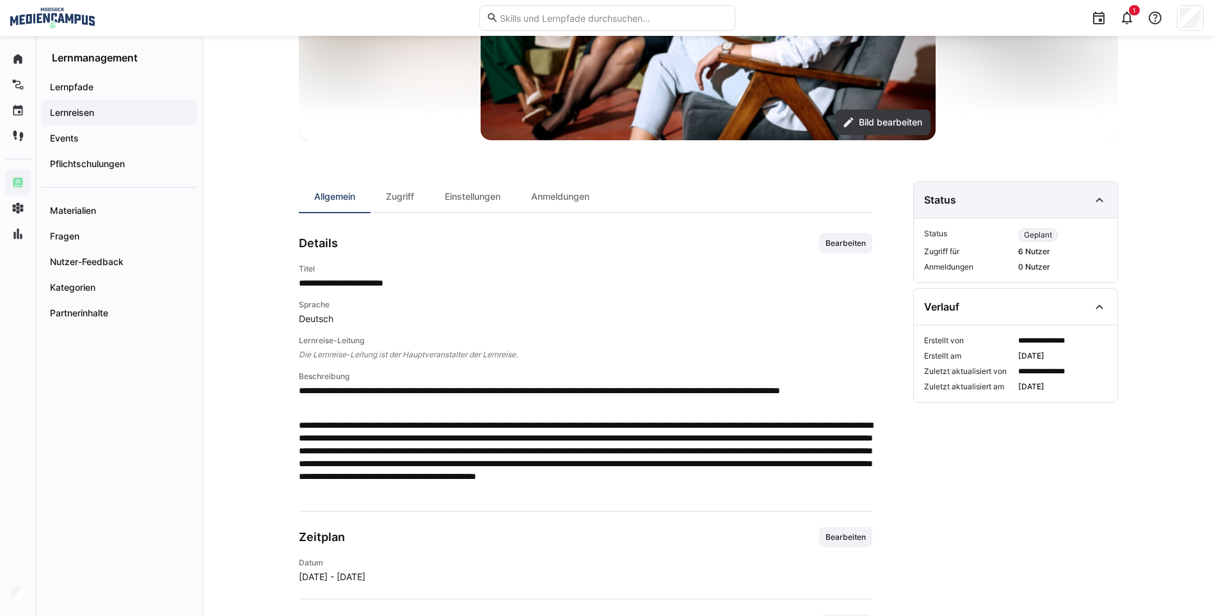
click at [1058, 205] on div "Status" at bounding box center [1006, 199] width 165 height 15
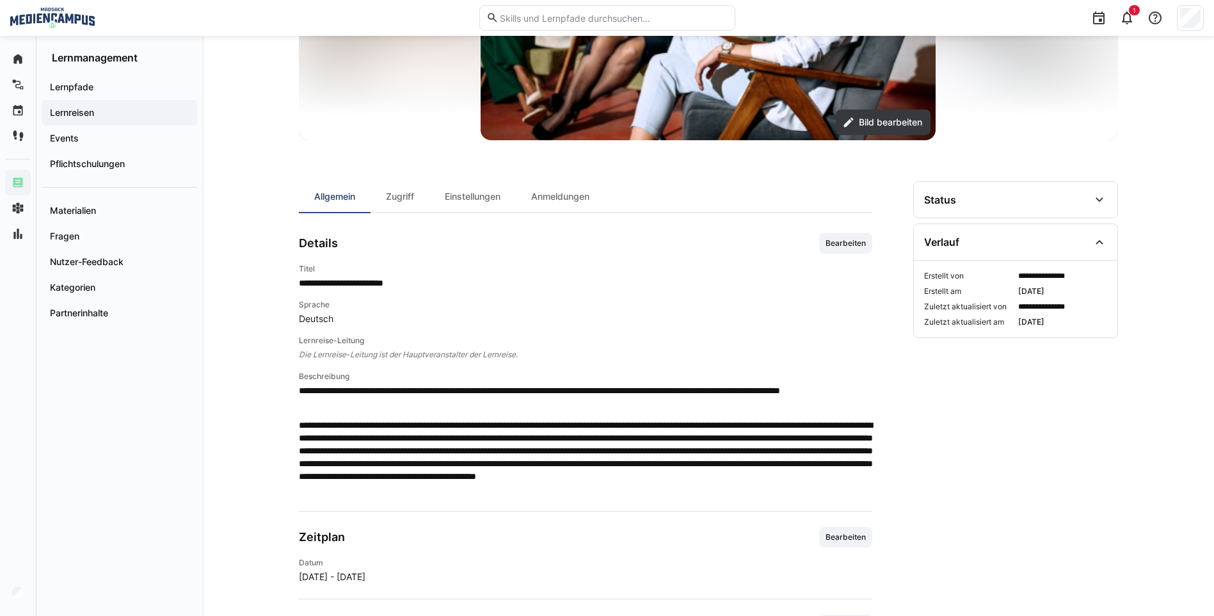
scroll to position [56, 0]
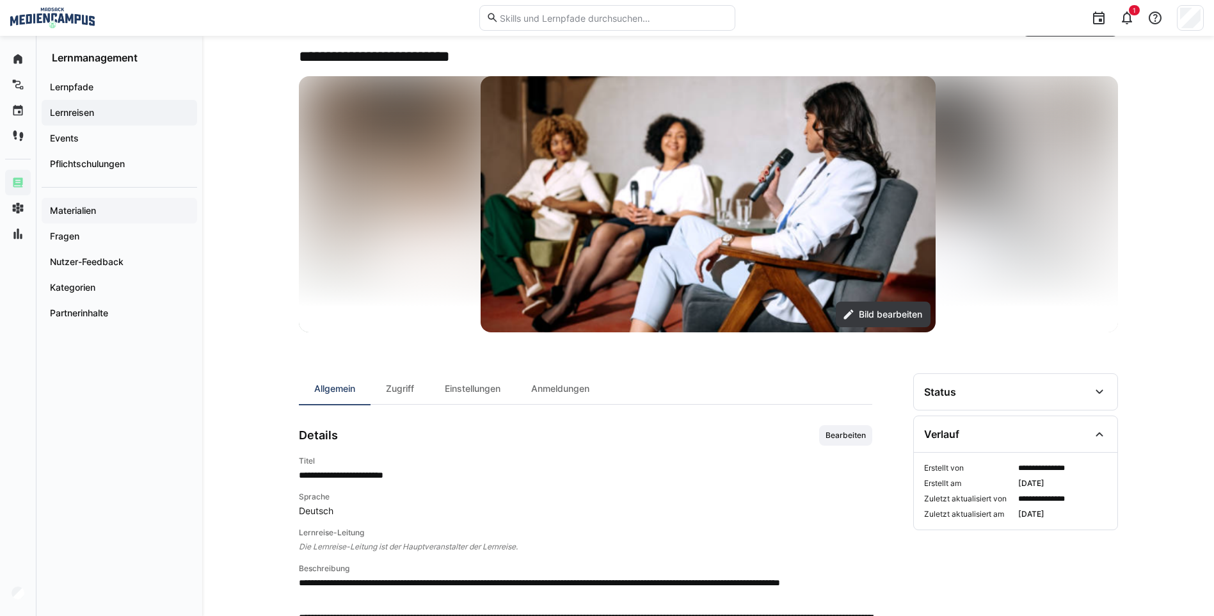
click at [0, 0] on app-navigation-label "Materialien" at bounding box center [0, 0] width 0 height 0
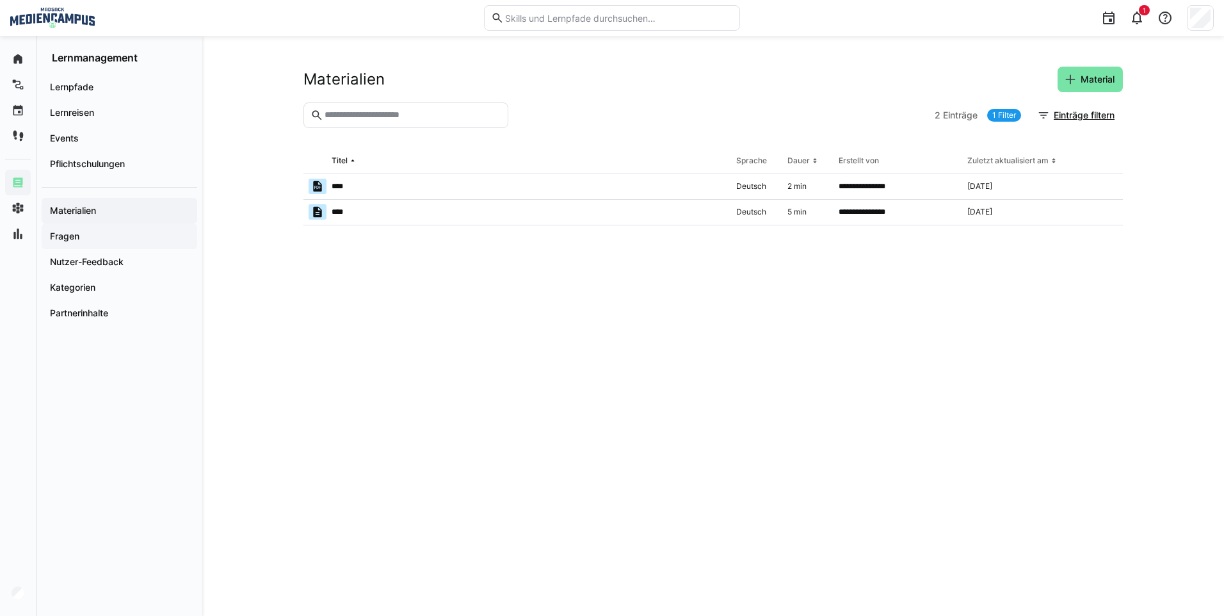
click at [0, 0] on app-navigation-label "Fragen" at bounding box center [0, 0] width 0 height 0
